Goal: Transaction & Acquisition: Purchase product/service

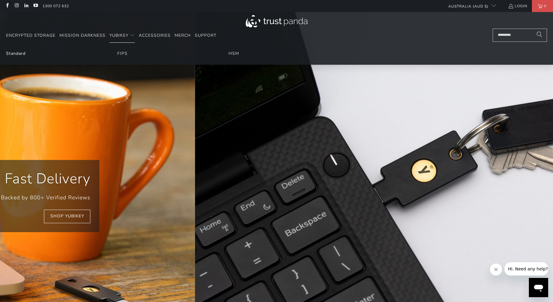
click at [23, 55] on link "Standard" at bounding box center [16, 54] width 20 height 6
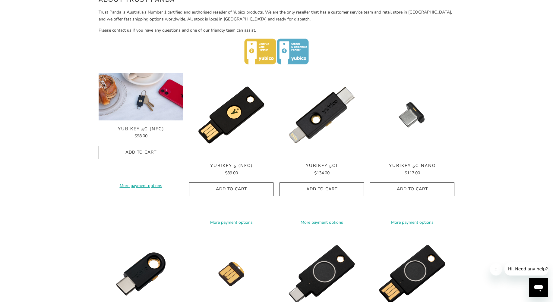
scroll to position [259, 0]
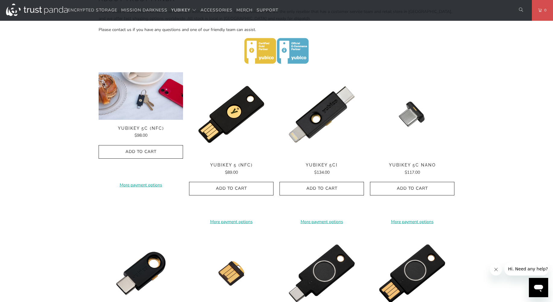
click at [137, 72] on img at bounding box center [141, 72] width 84 height 0
